Goal: Information Seeking & Learning: Learn about a topic

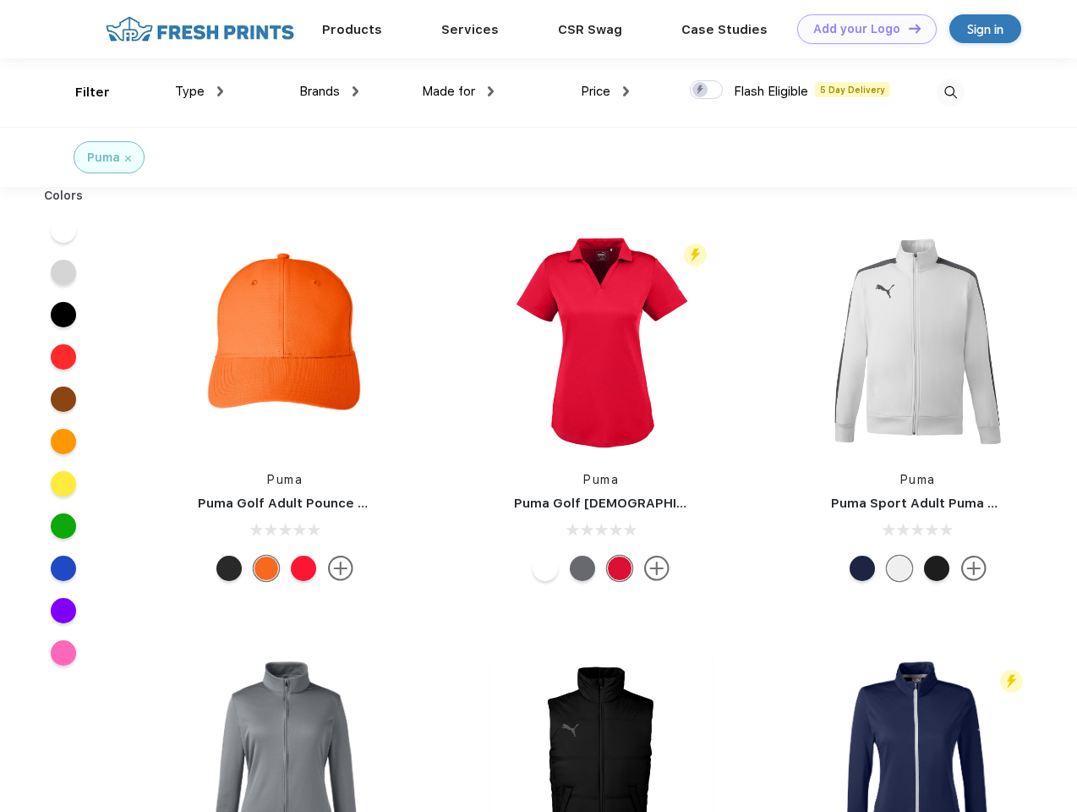
click at [861, 29] on link "Add your Logo Design Tool" at bounding box center [867, 29] width 140 height 30
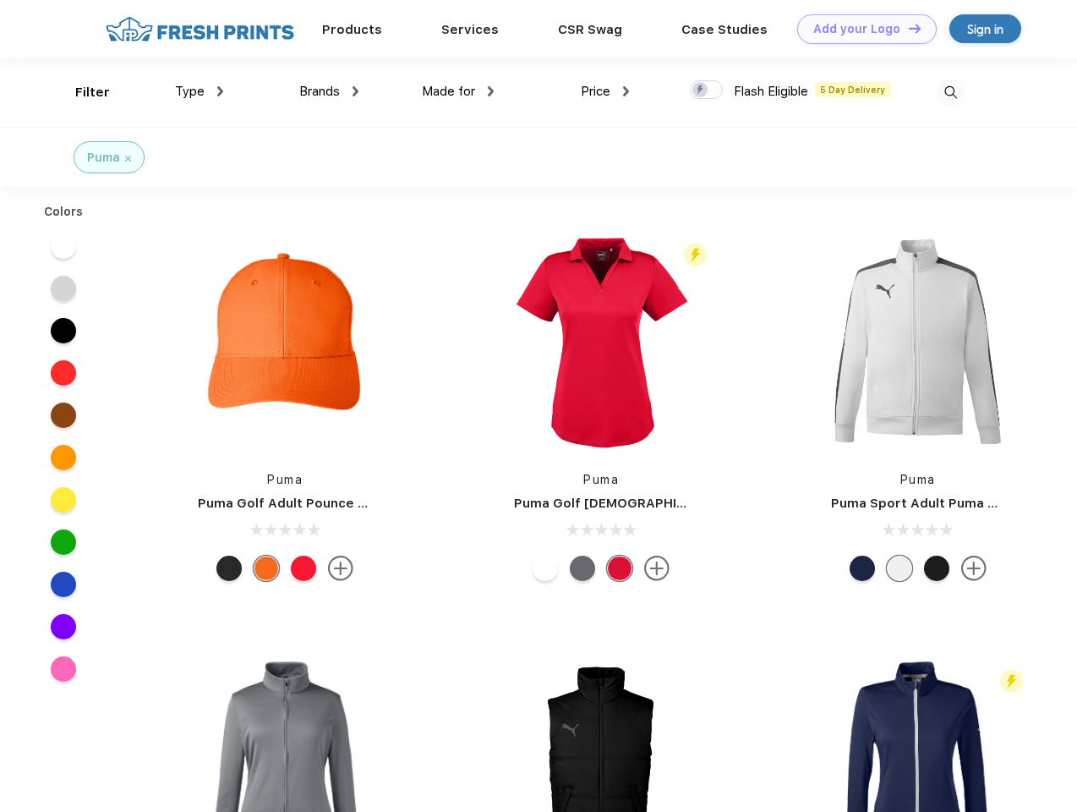
click at [0, 0] on div "Design Tool" at bounding box center [0, 0] width 0 height 0
click at [907, 28] on link "Add your Logo Design Tool" at bounding box center [867, 29] width 140 height 30
click at [81, 92] on div "Filter" at bounding box center [92, 92] width 35 height 19
click at [200, 91] on span "Type" at bounding box center [190, 91] width 30 height 15
click at [329, 91] on span "Brands" at bounding box center [319, 91] width 41 height 15
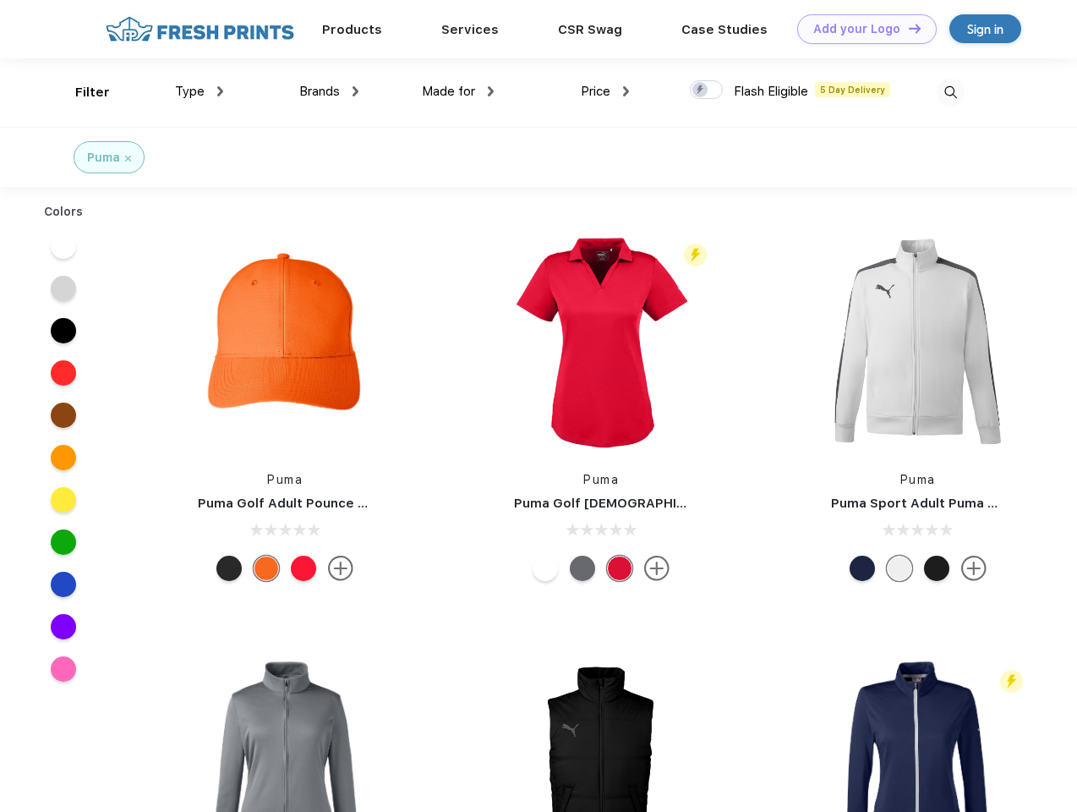
click at [458, 91] on span "Made for" at bounding box center [448, 91] width 53 height 15
click at [605, 91] on span "Price" at bounding box center [596, 91] width 30 height 15
click at [707, 90] on div at bounding box center [706, 89] width 33 height 19
click at [701, 90] on input "checkbox" at bounding box center [695, 84] width 11 height 11
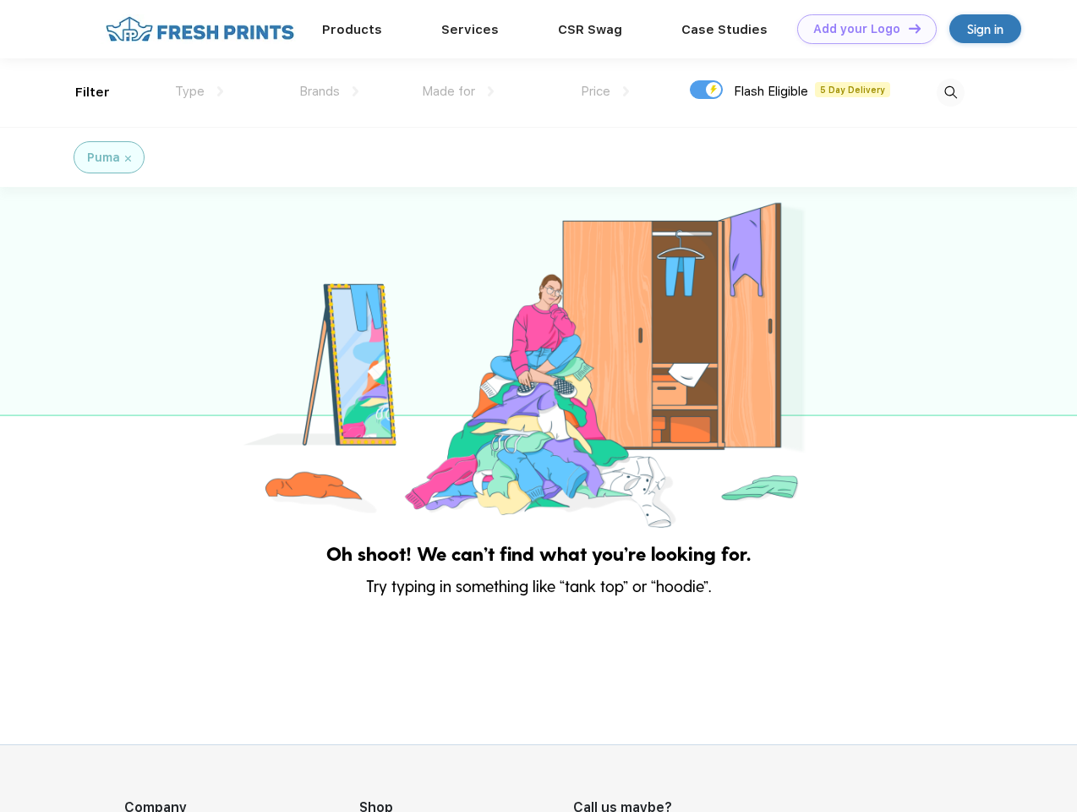
click at [950, 92] on img at bounding box center [951, 93] width 28 height 28
